Goal: Obtain resource: Download file/media

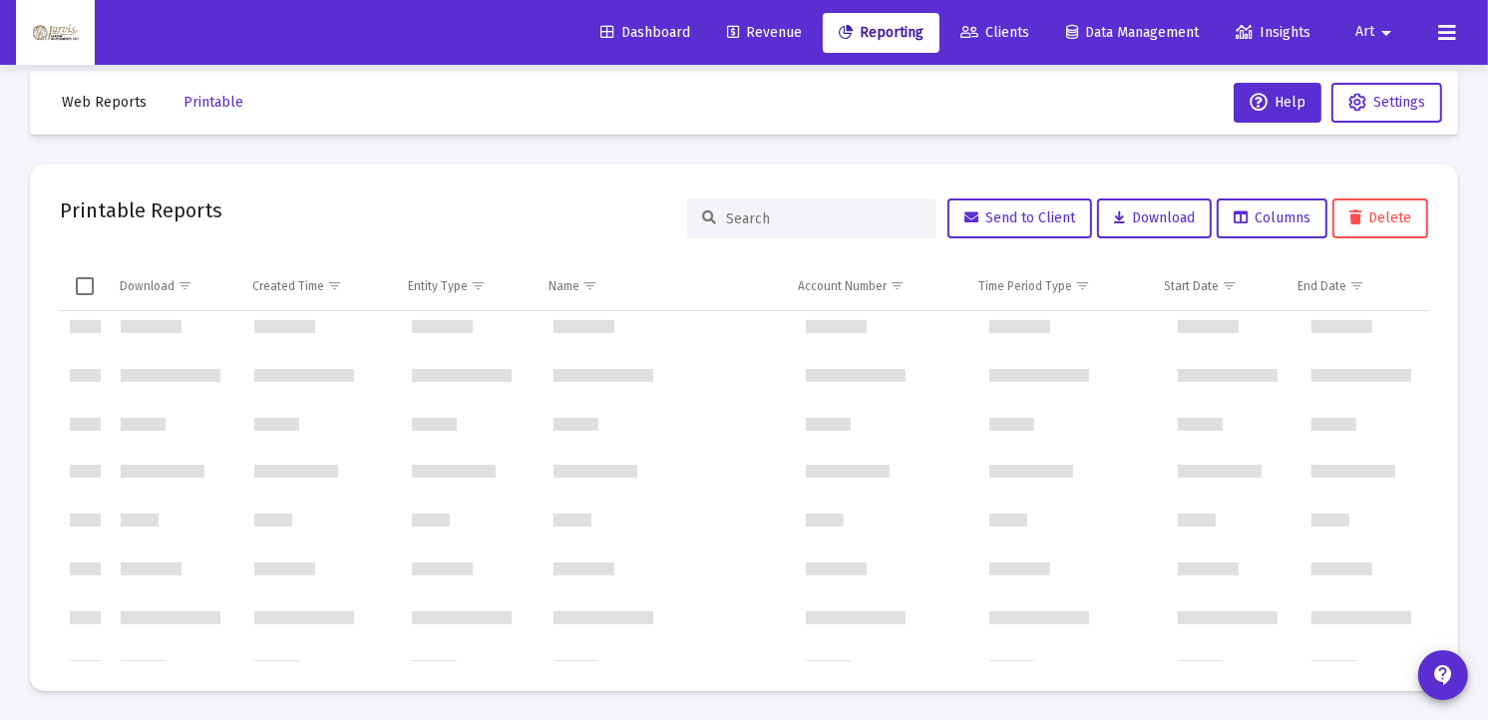
scroll to position [26747, 0]
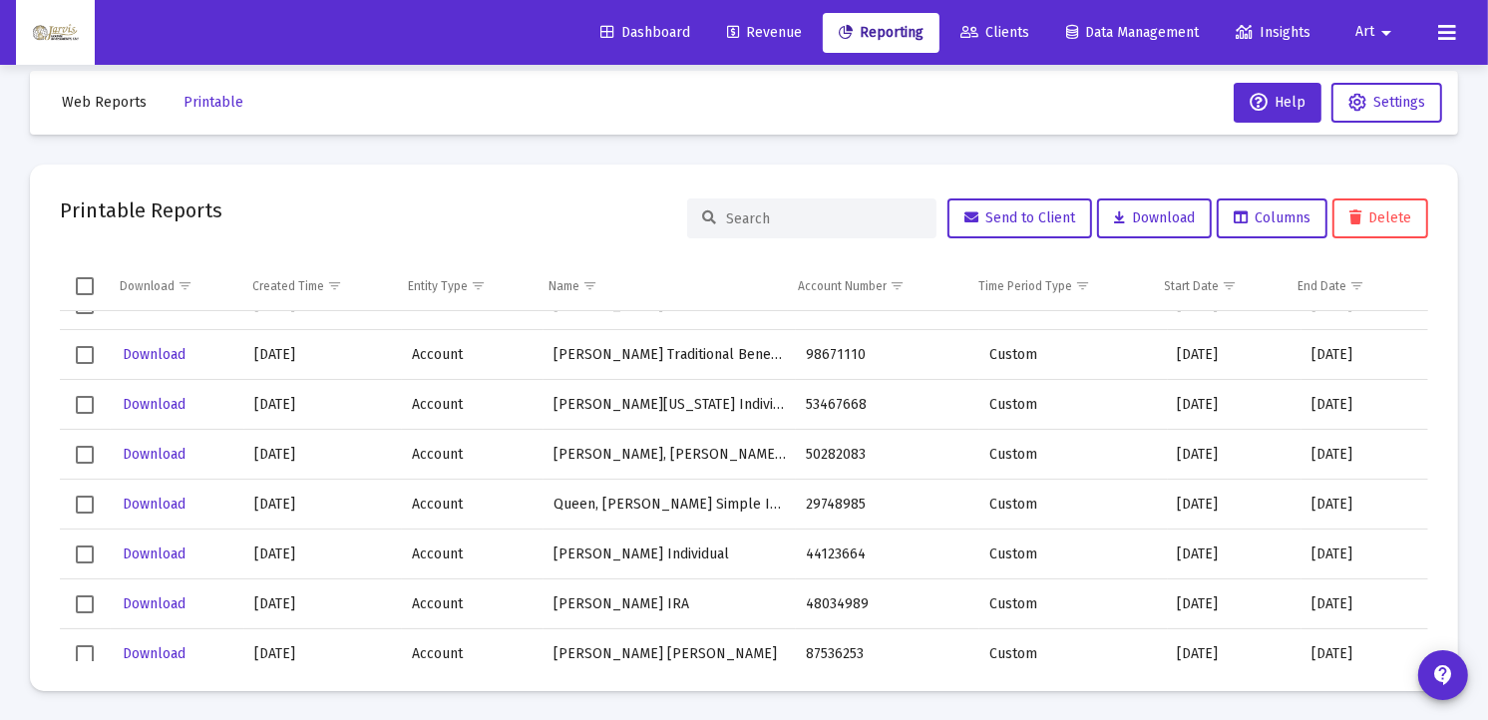
click at [624, 36] on span "Dashboard" at bounding box center [645, 32] width 90 height 17
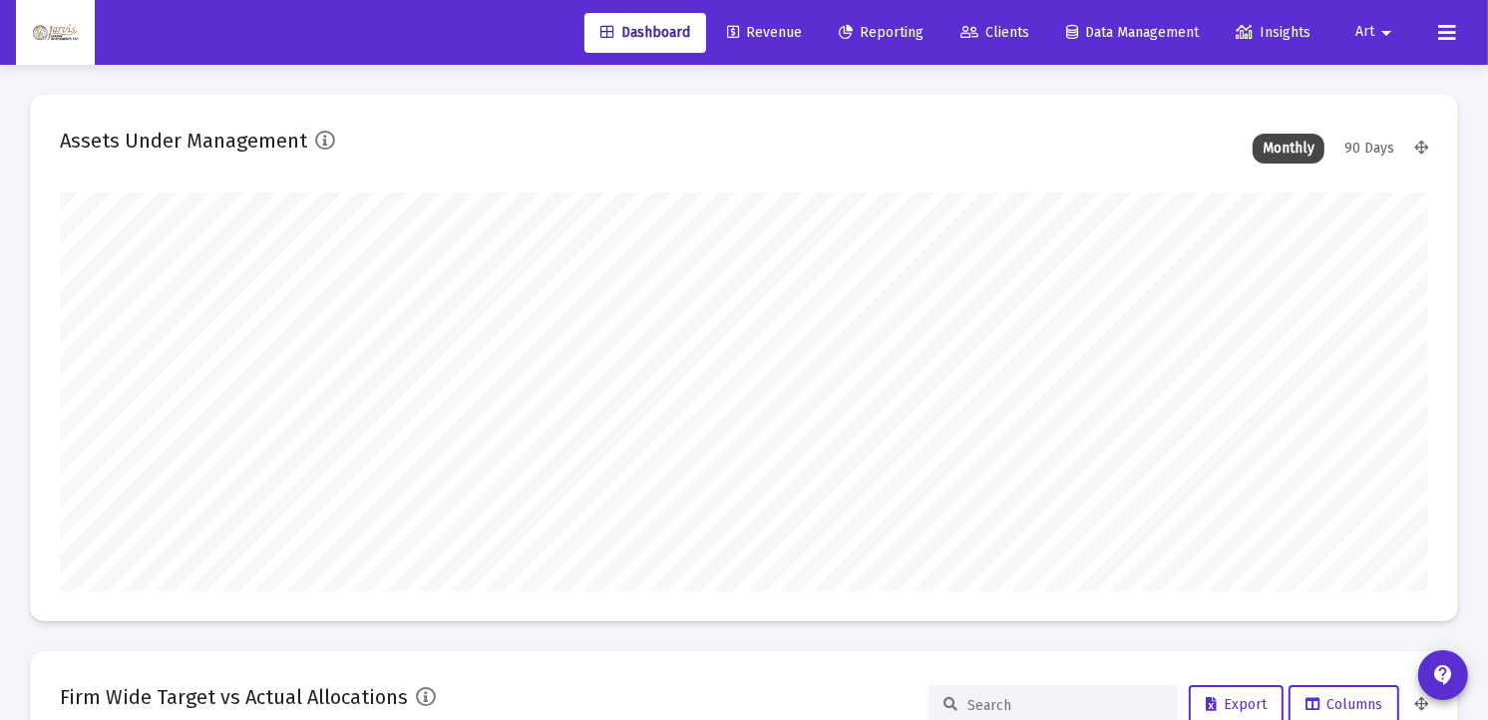
scroll to position [629, 0]
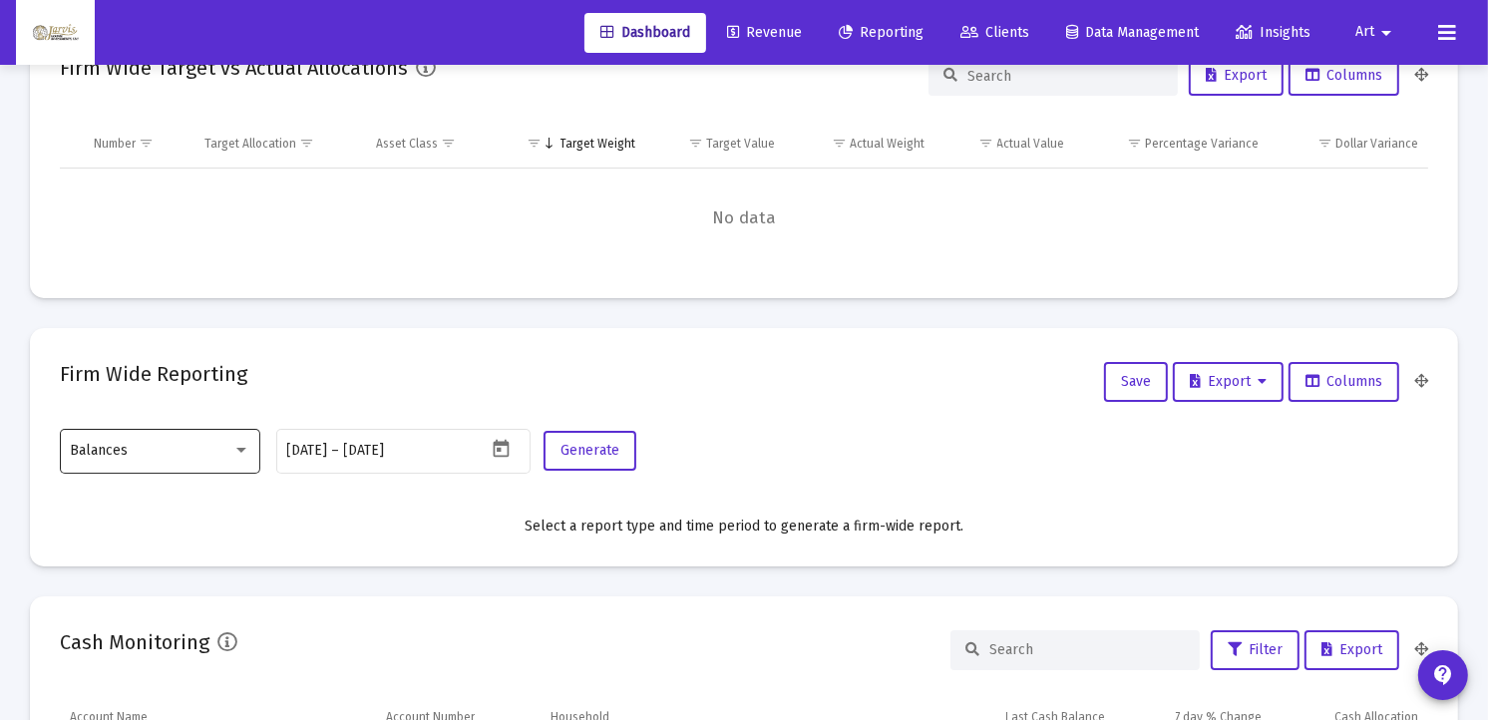
click at [241, 446] on div at bounding box center [241, 450] width 18 height 16
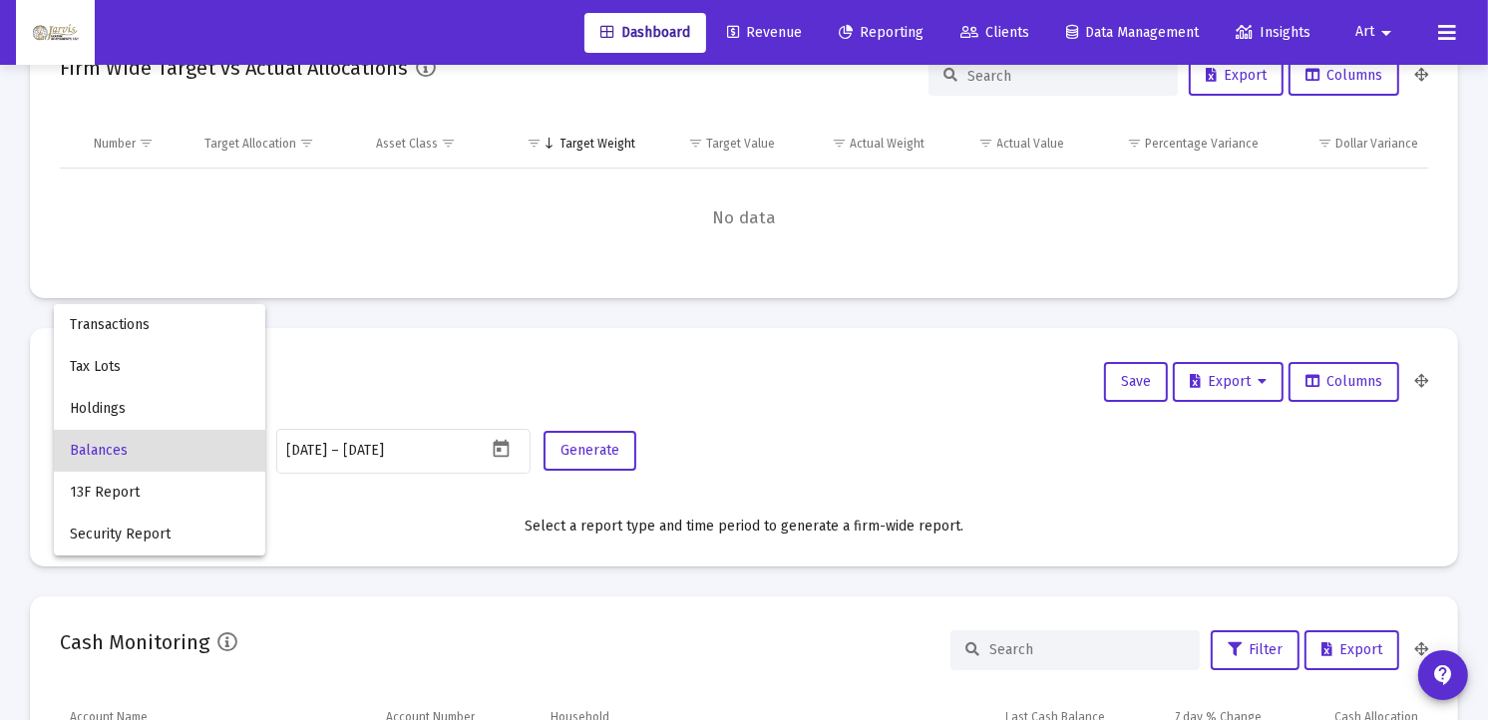
click at [502, 447] on div at bounding box center [744, 360] width 1488 height 720
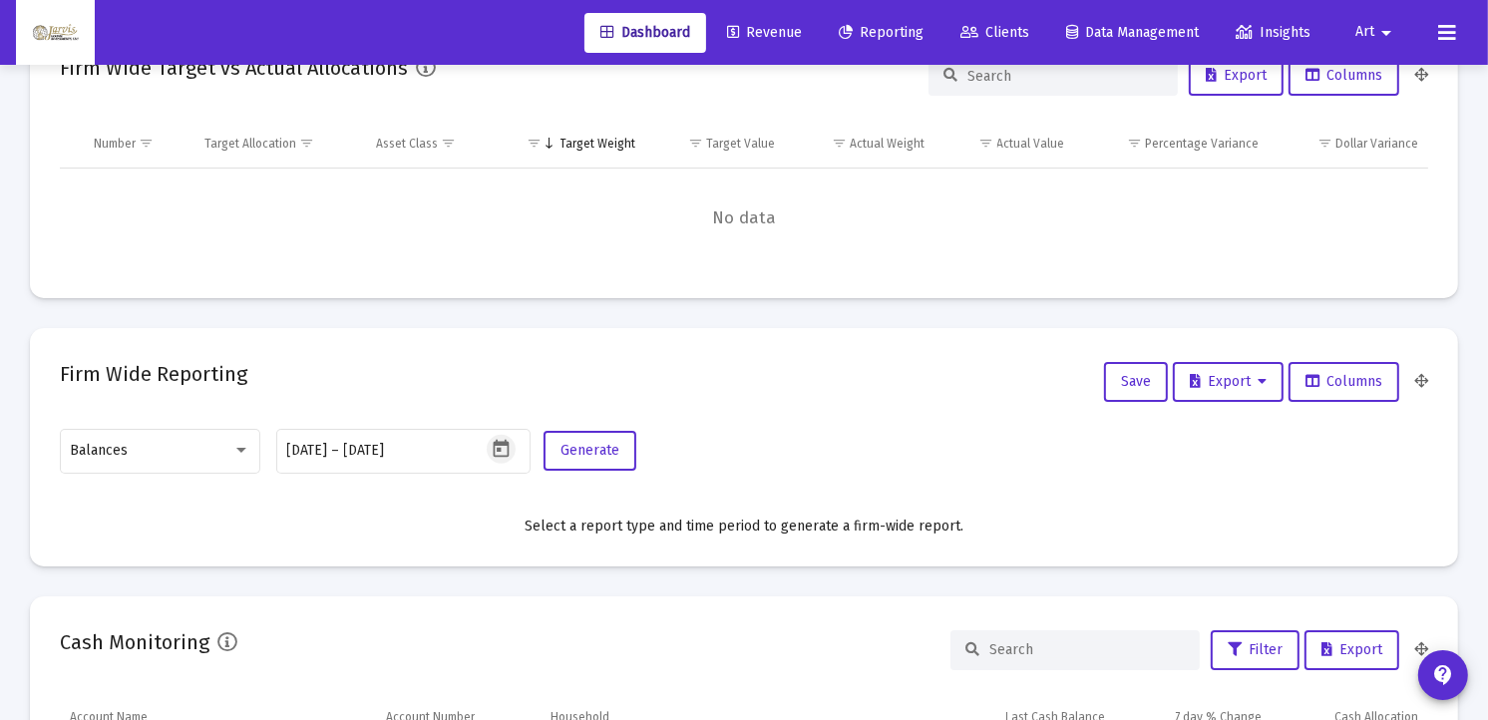
click at [502, 447] on icon "Open calendar" at bounding box center [501, 449] width 21 height 21
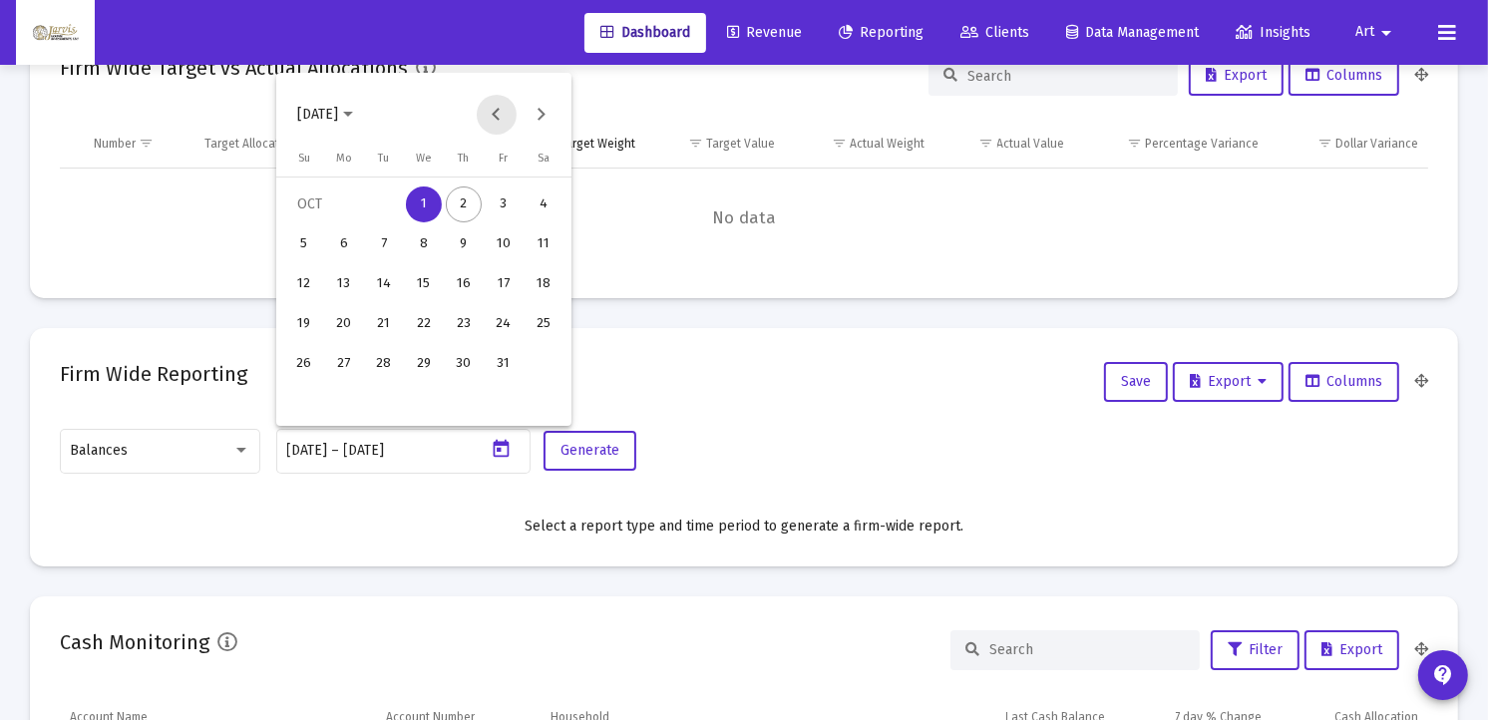
click at [497, 106] on button "Previous month" at bounding box center [497, 115] width 40 height 40
click at [383, 391] on div "30" at bounding box center [384, 404] width 36 height 36
type input "[DATE]"
click at [391, 403] on div "30" at bounding box center [384, 404] width 36 height 36
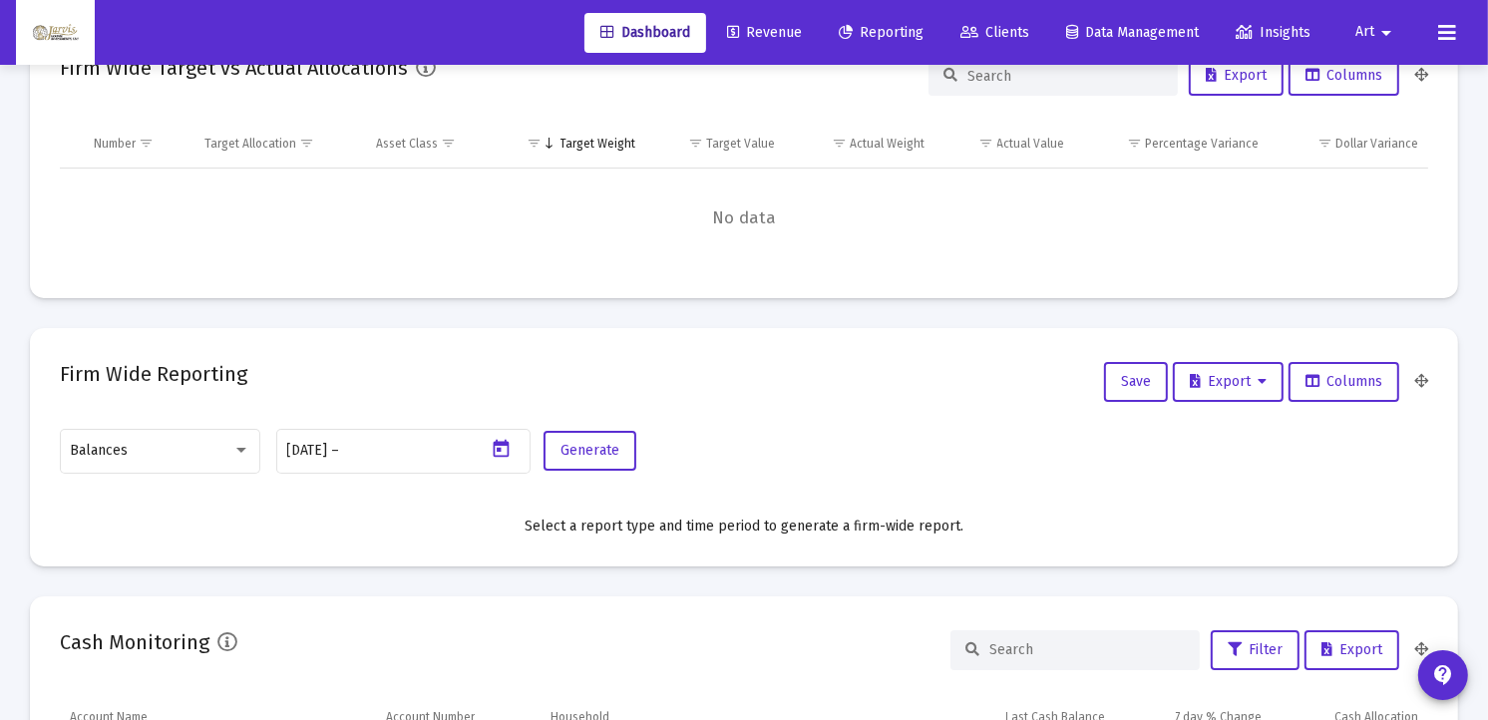
type input "[DATE]"
click at [591, 451] on span "Generate" at bounding box center [589, 450] width 59 height 17
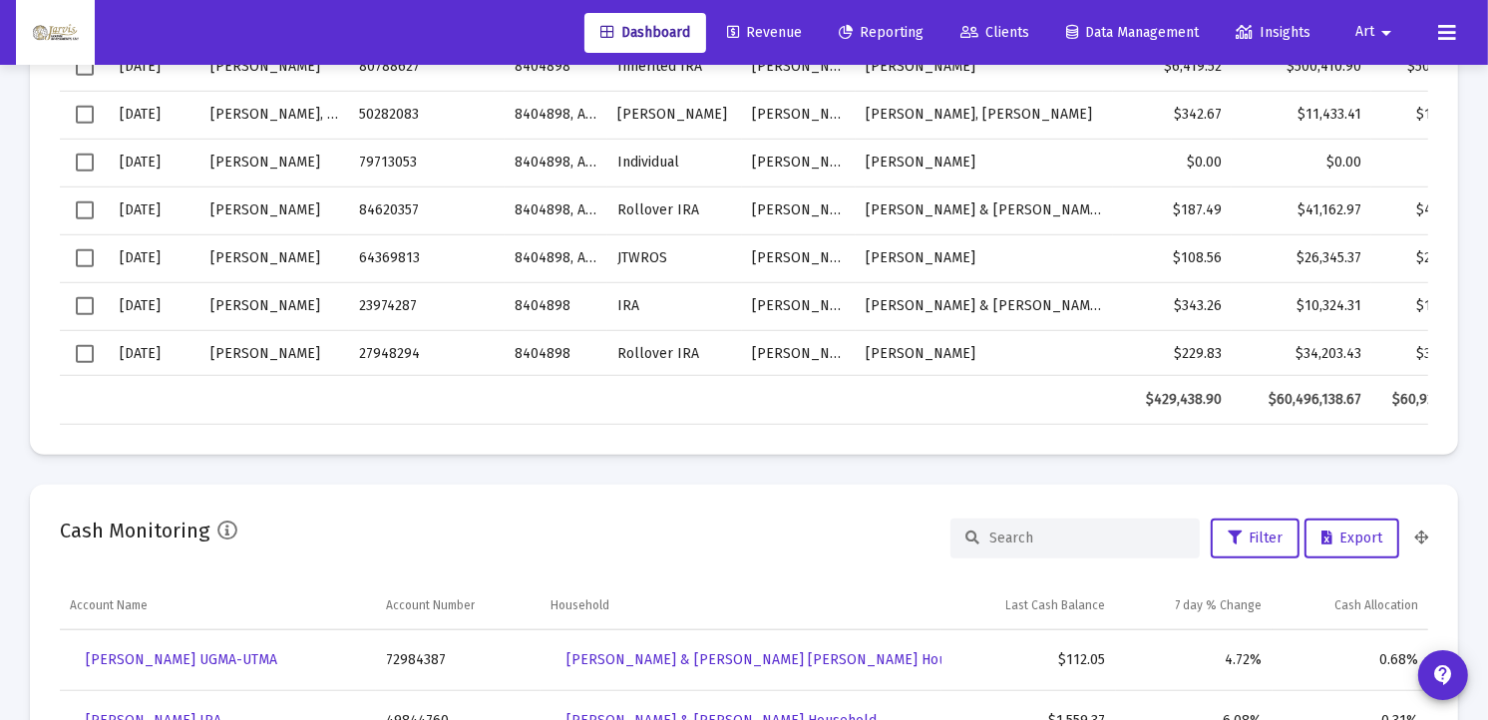
scroll to position [570, 0]
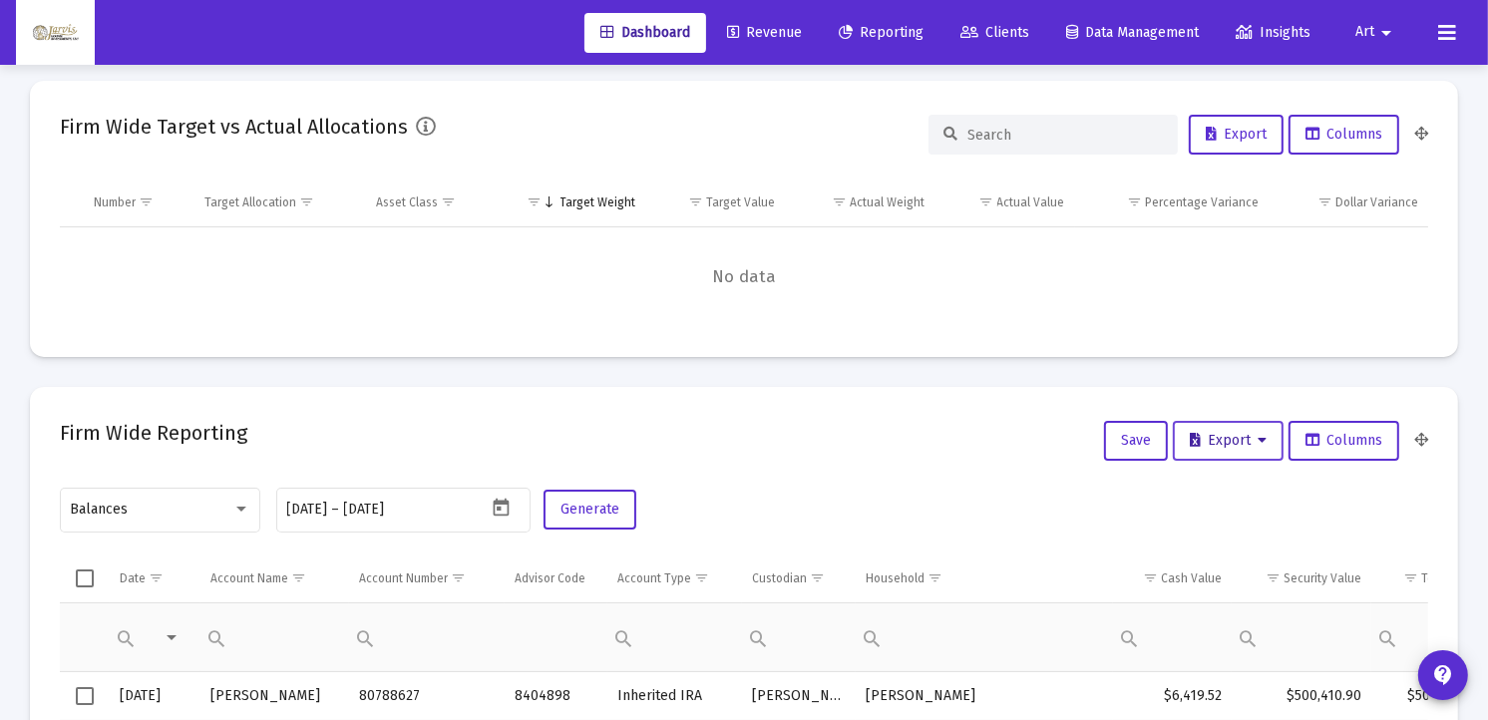
click at [1237, 432] on span "Export" at bounding box center [1228, 440] width 77 height 17
click at [1229, 490] on button "Export All Rows" at bounding box center [1237, 492] width 136 height 48
click at [590, 126] on div "Firm Wide Target vs Actual Allocations Export Columns" at bounding box center [744, 135] width 1368 height 48
